Goal: Transaction & Acquisition: Purchase product/service

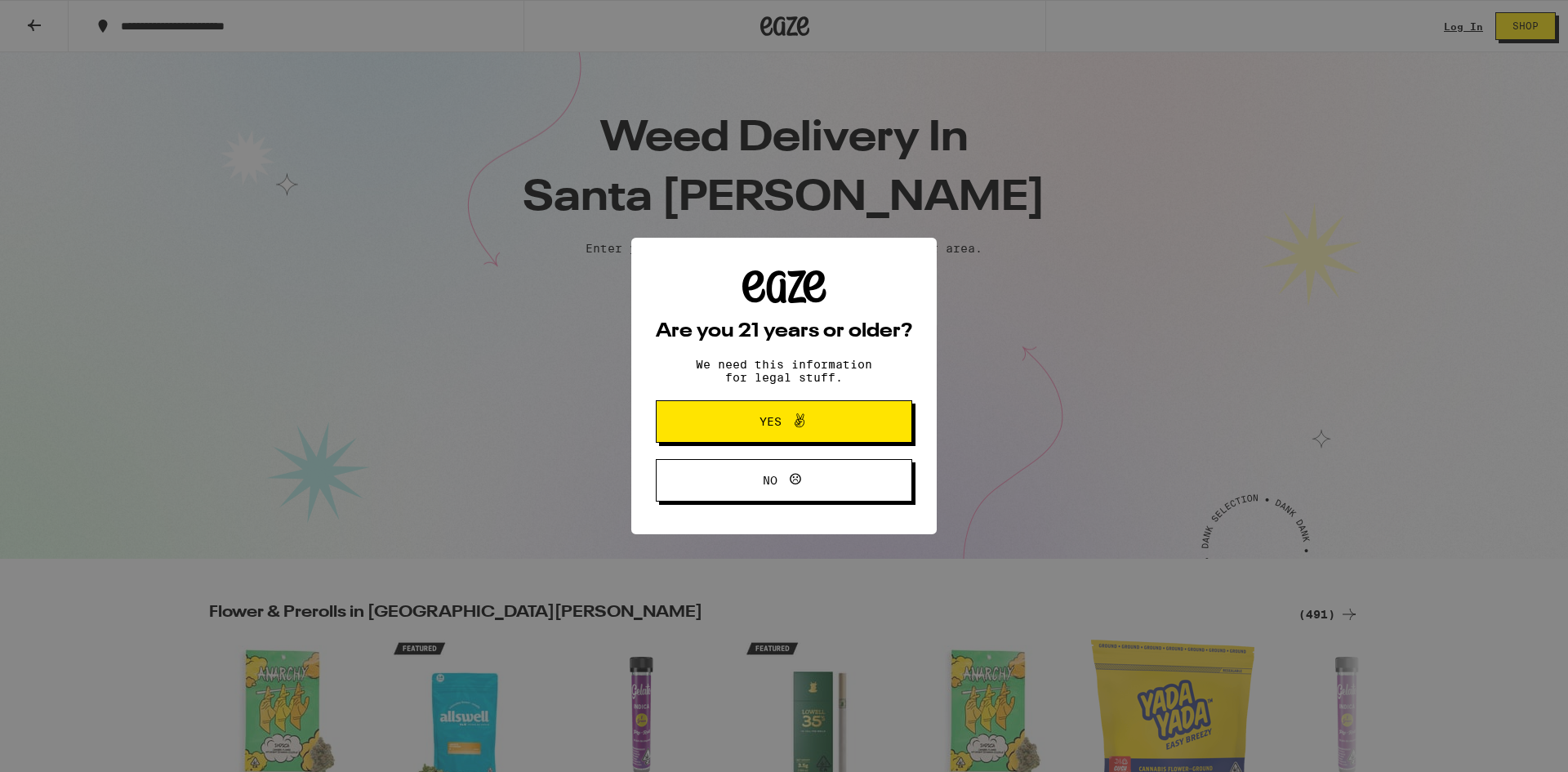
click at [746, 421] on icon at bounding box center [800, 420] width 20 height 19
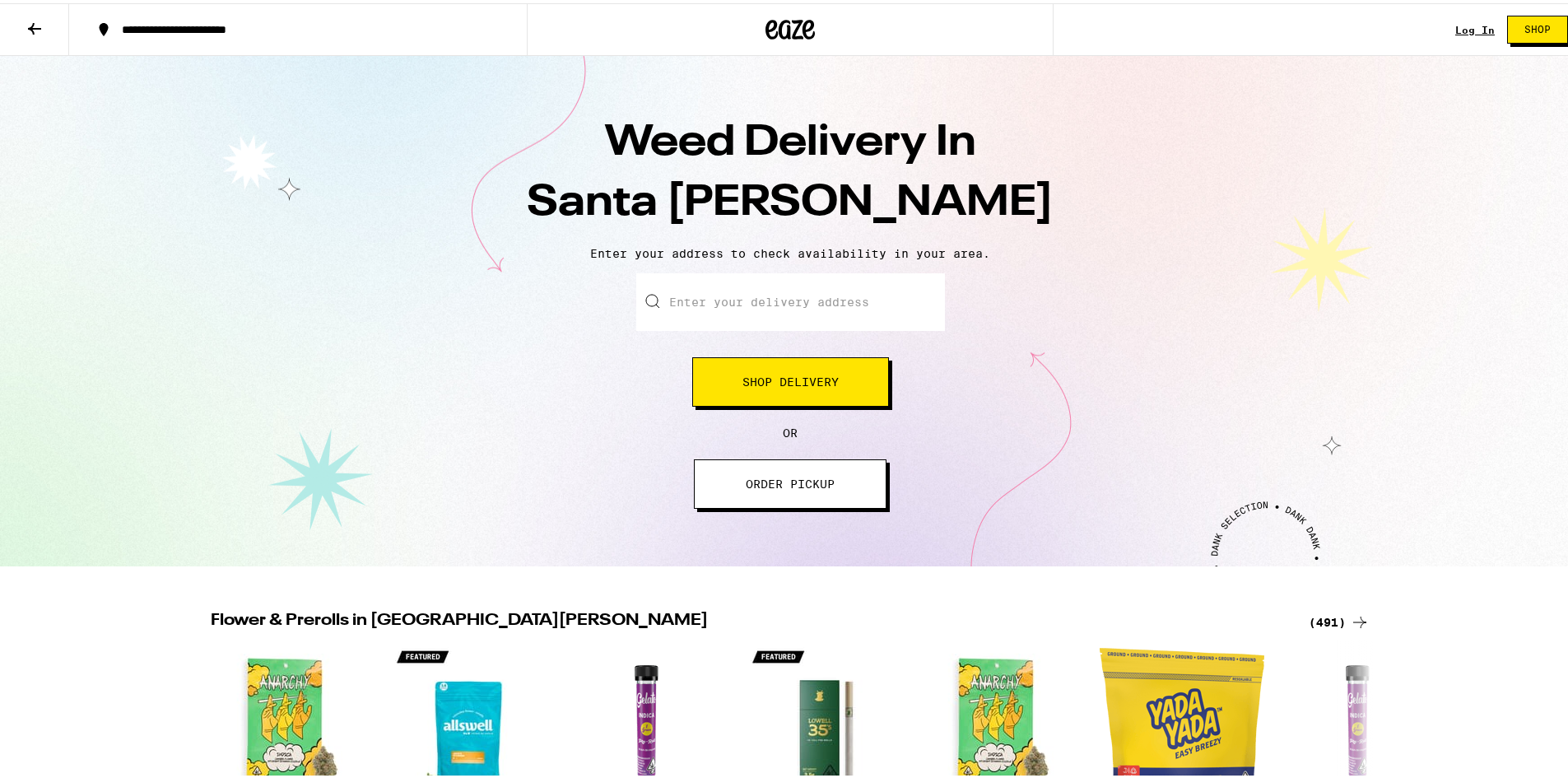
click at [752, 484] on span "ORDER PICKUP" at bounding box center [790, 480] width 88 height 12
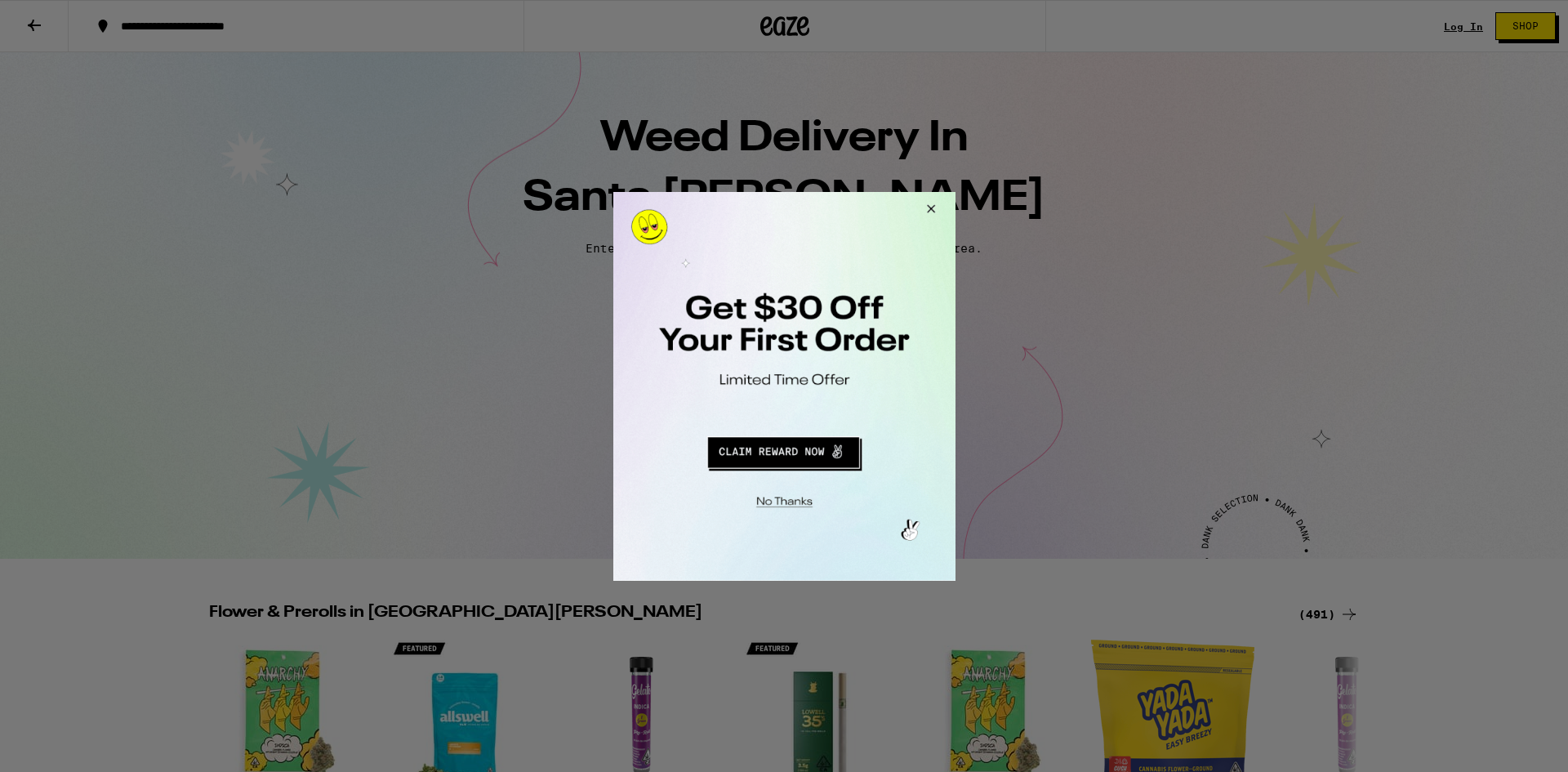
click at [746, 24] on div at bounding box center [784, 386] width 1568 height 772
click at [746, 209] on button "Close Modal" at bounding box center [927, 211] width 44 height 39
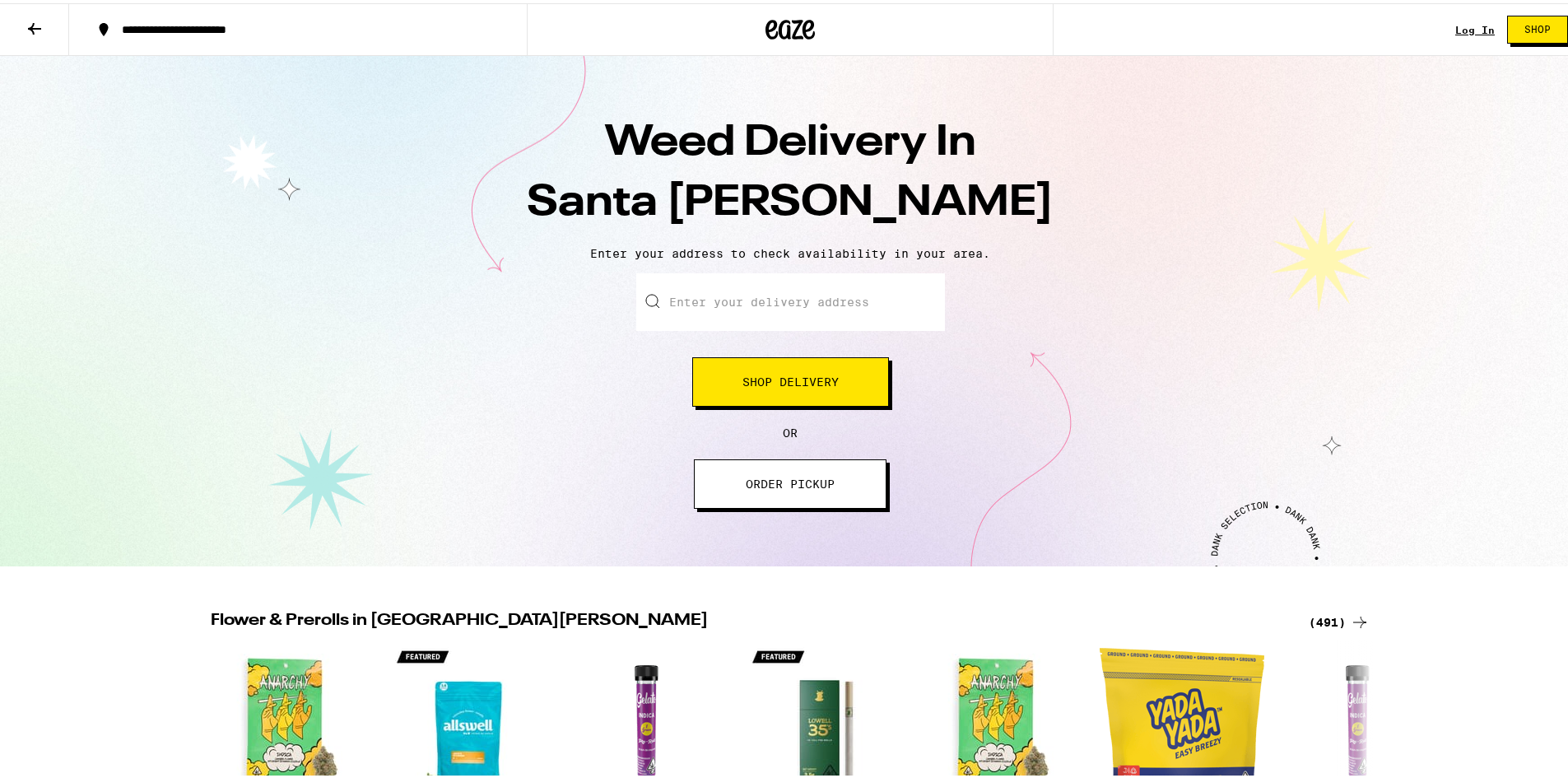
click at [752, 28] on span "Shop" at bounding box center [1537, 27] width 27 height 10
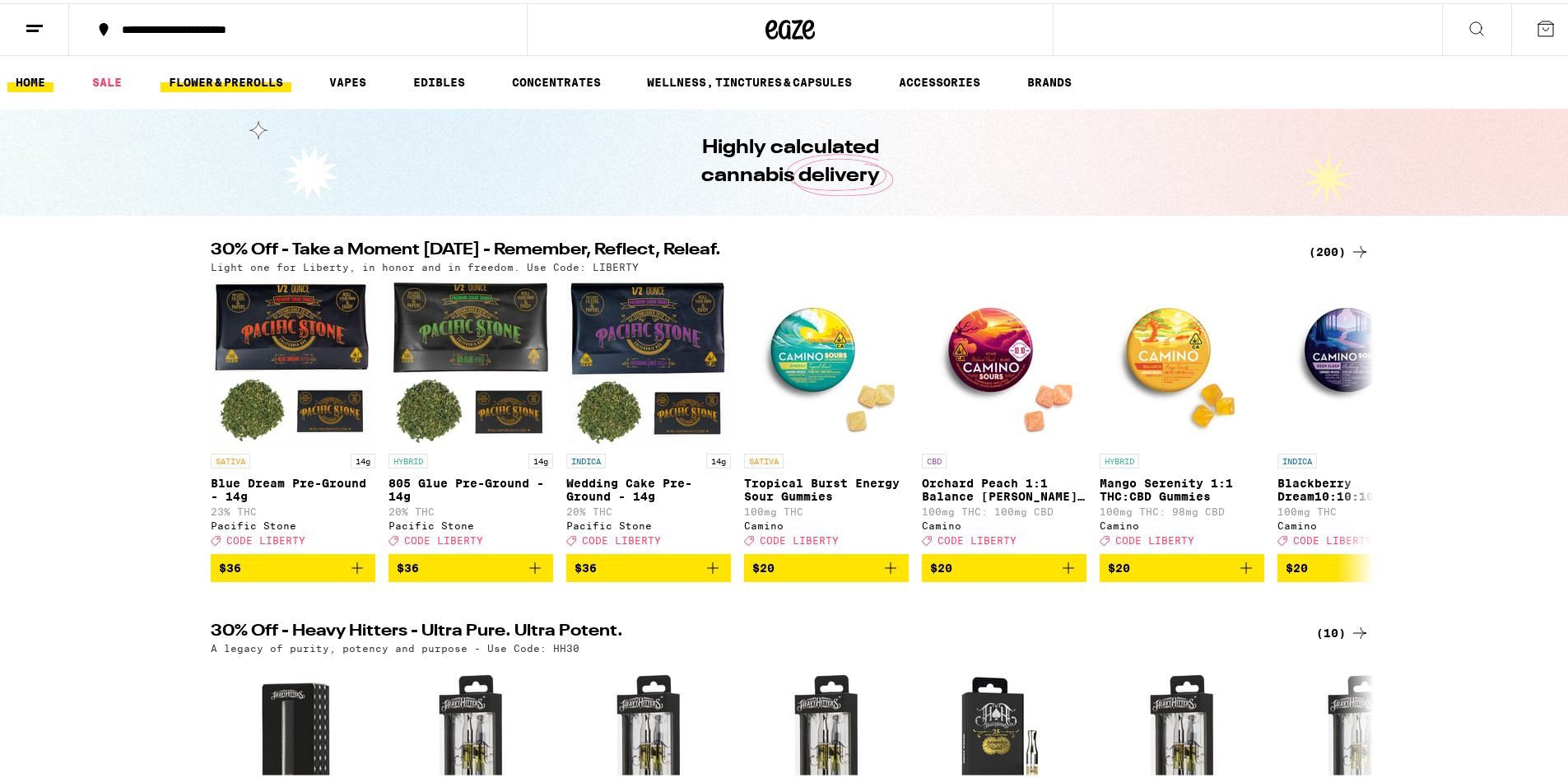
click at [252, 74] on link "FLOWER & PREROLLS" at bounding box center [225, 79] width 131 height 20
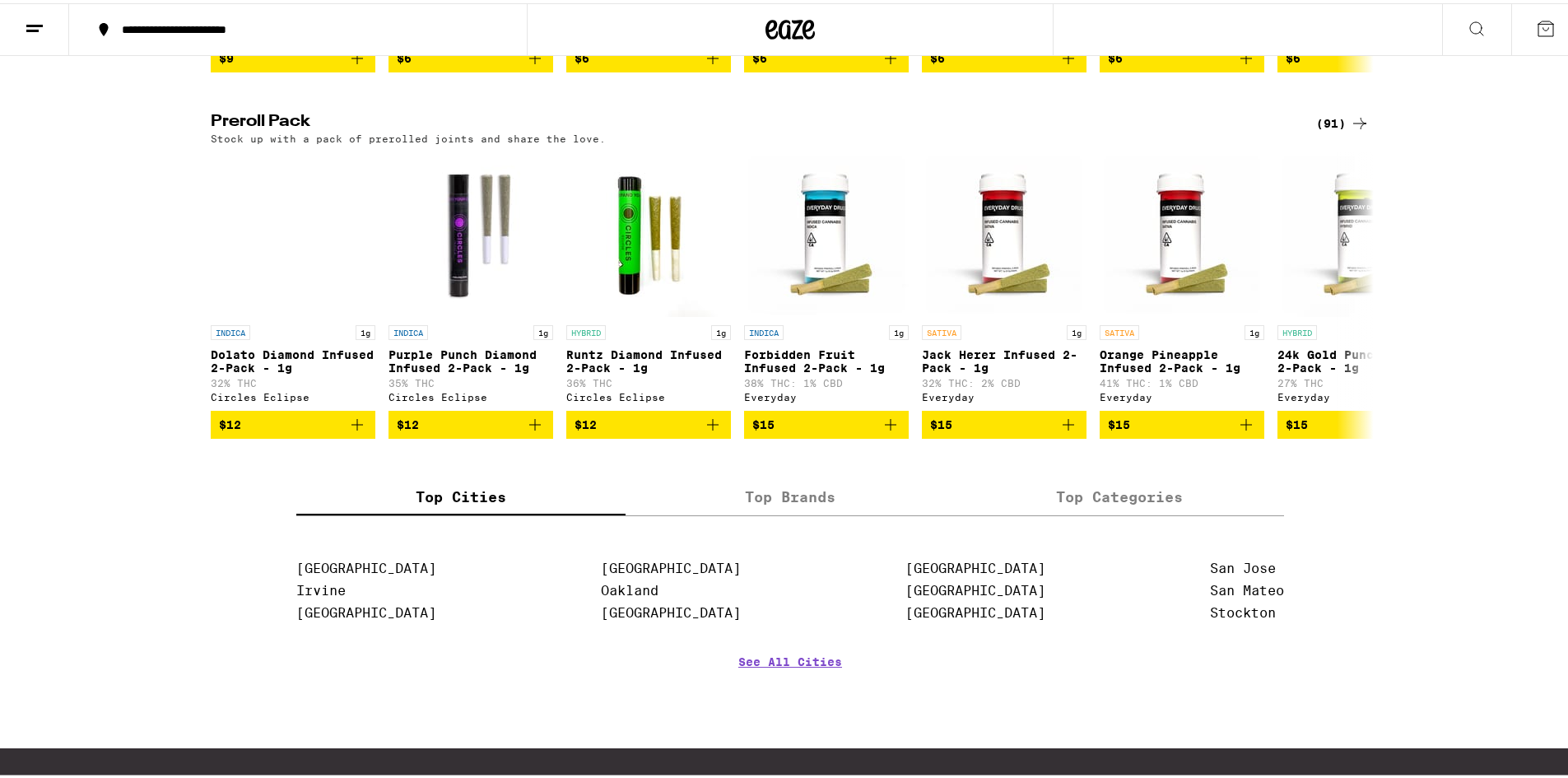
scroll to position [1250, 0]
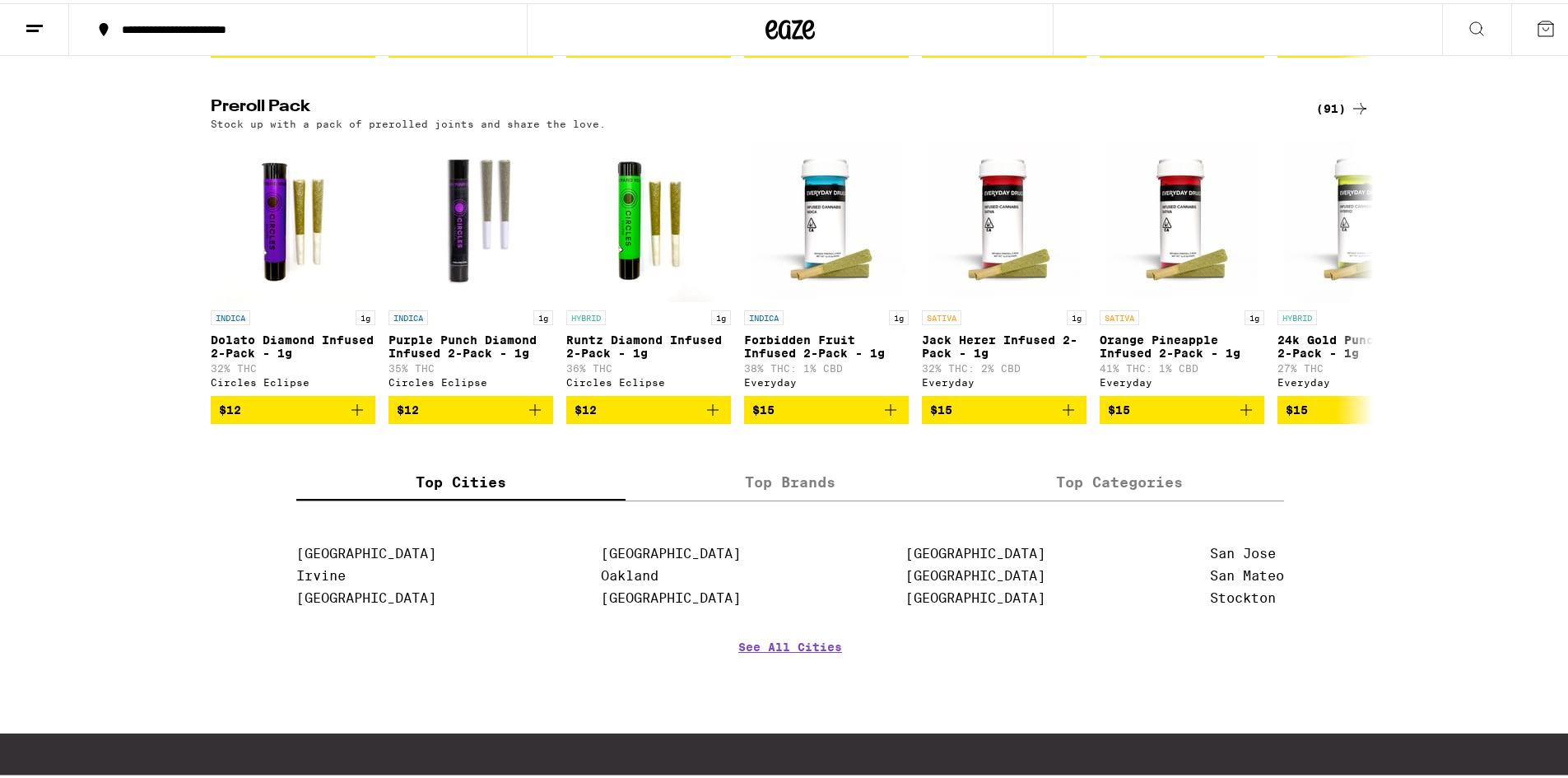
click at [752, 497] on label "Top Brands" at bounding box center [790, 479] width 329 height 35
click at [0, 0] on input "Top Brands" at bounding box center [0, 0] width 0 height 0
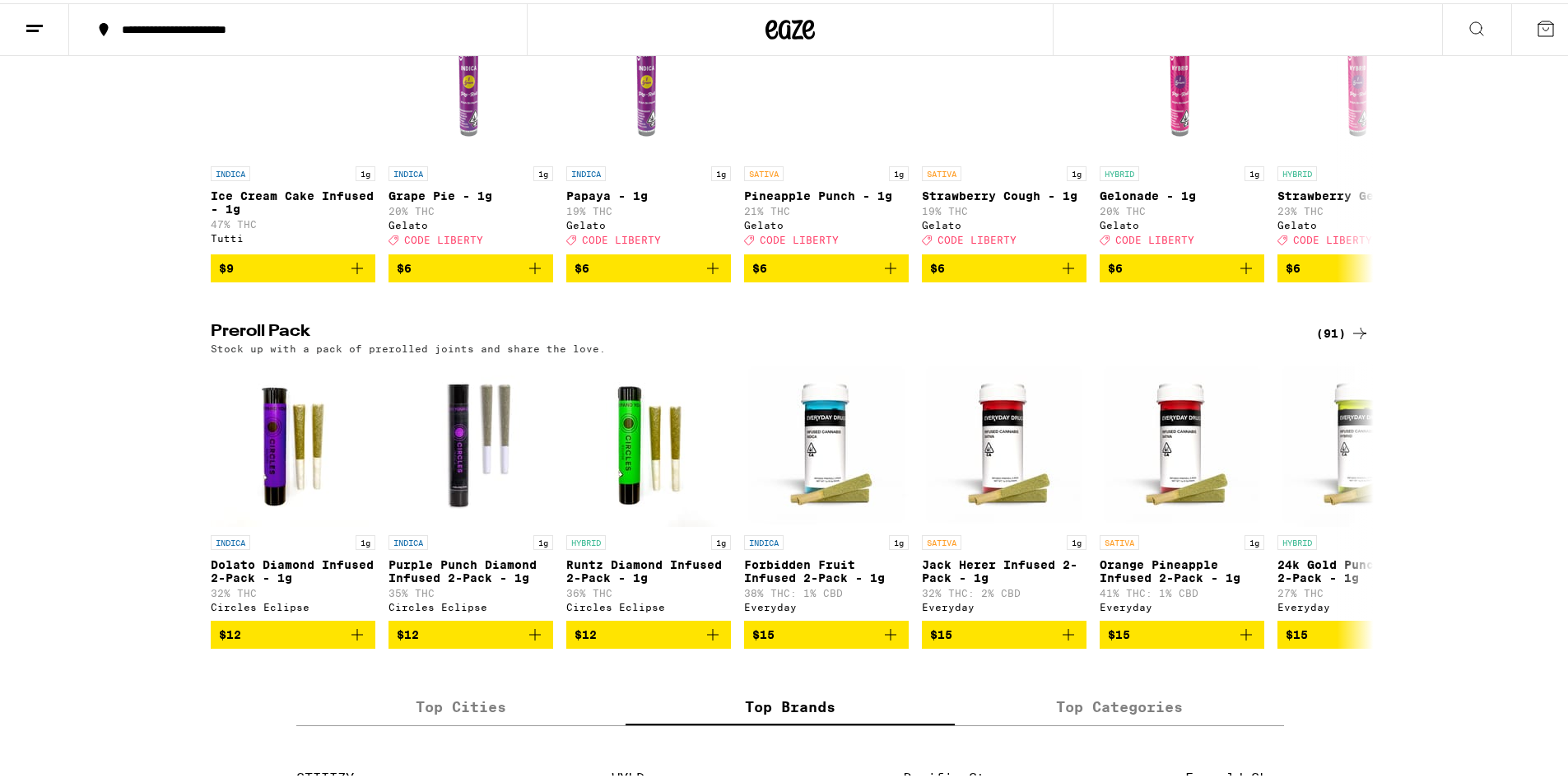
scroll to position [1353, 0]
